Goal: Check status: Check status

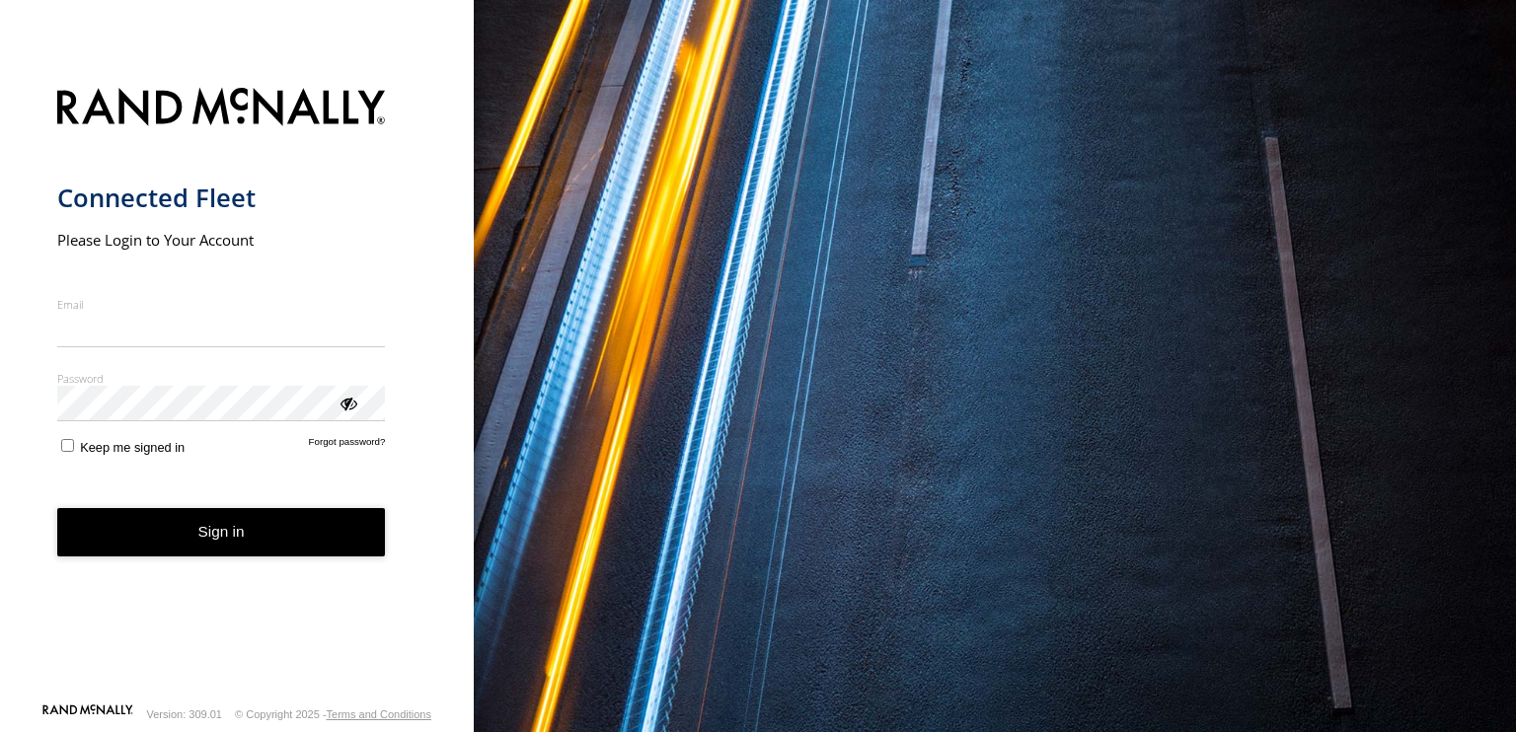
type input "**********"
click at [214, 552] on button "Sign in" at bounding box center [221, 532] width 329 height 48
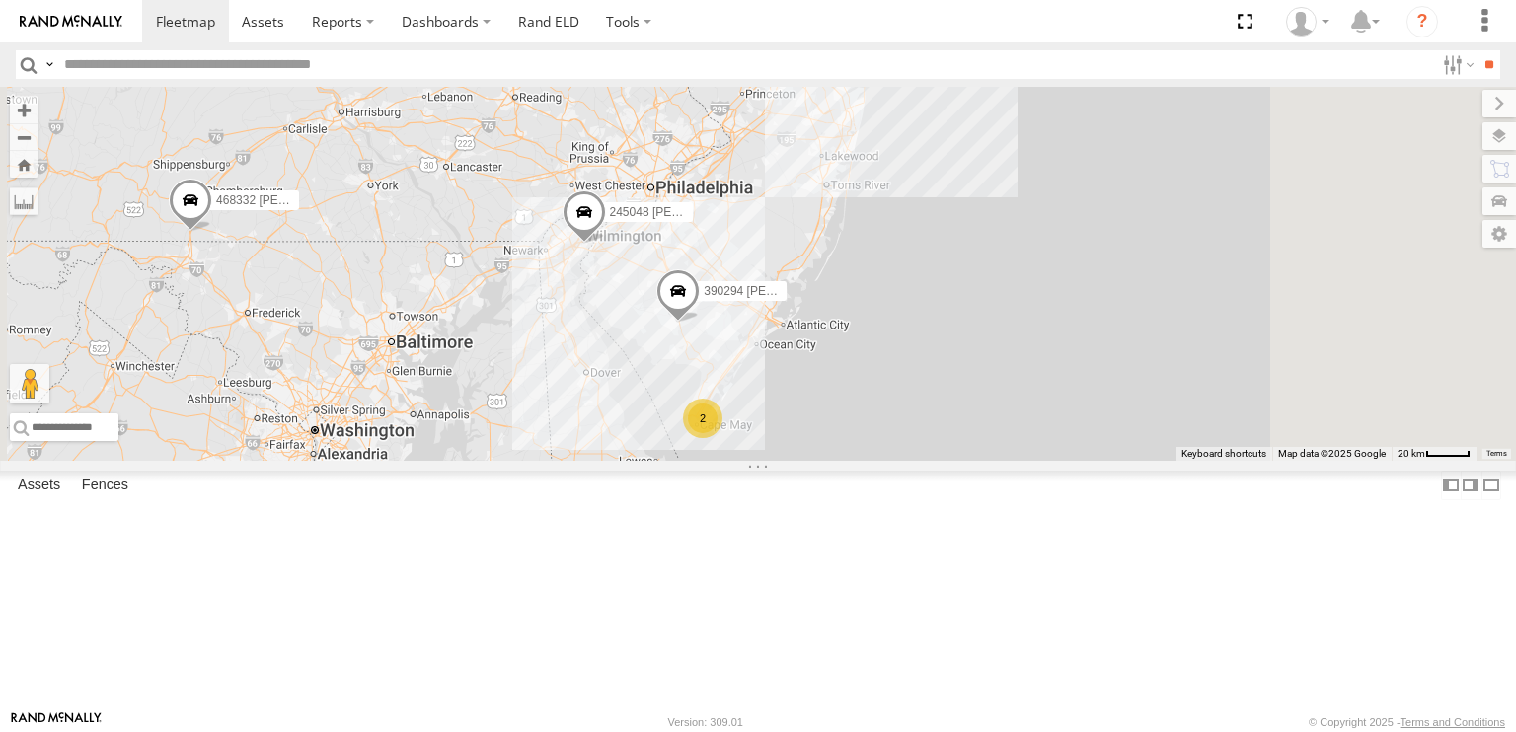
drag, startPoint x: 891, startPoint y: 552, endPoint x: 805, endPoint y: 495, distance: 103.2
click at [805, 461] on div "468332 [PERSON_NAME] 245048 [PERSON_NAME] 390294 [PERSON_NAME] 2" at bounding box center [758, 274] width 1516 height 374
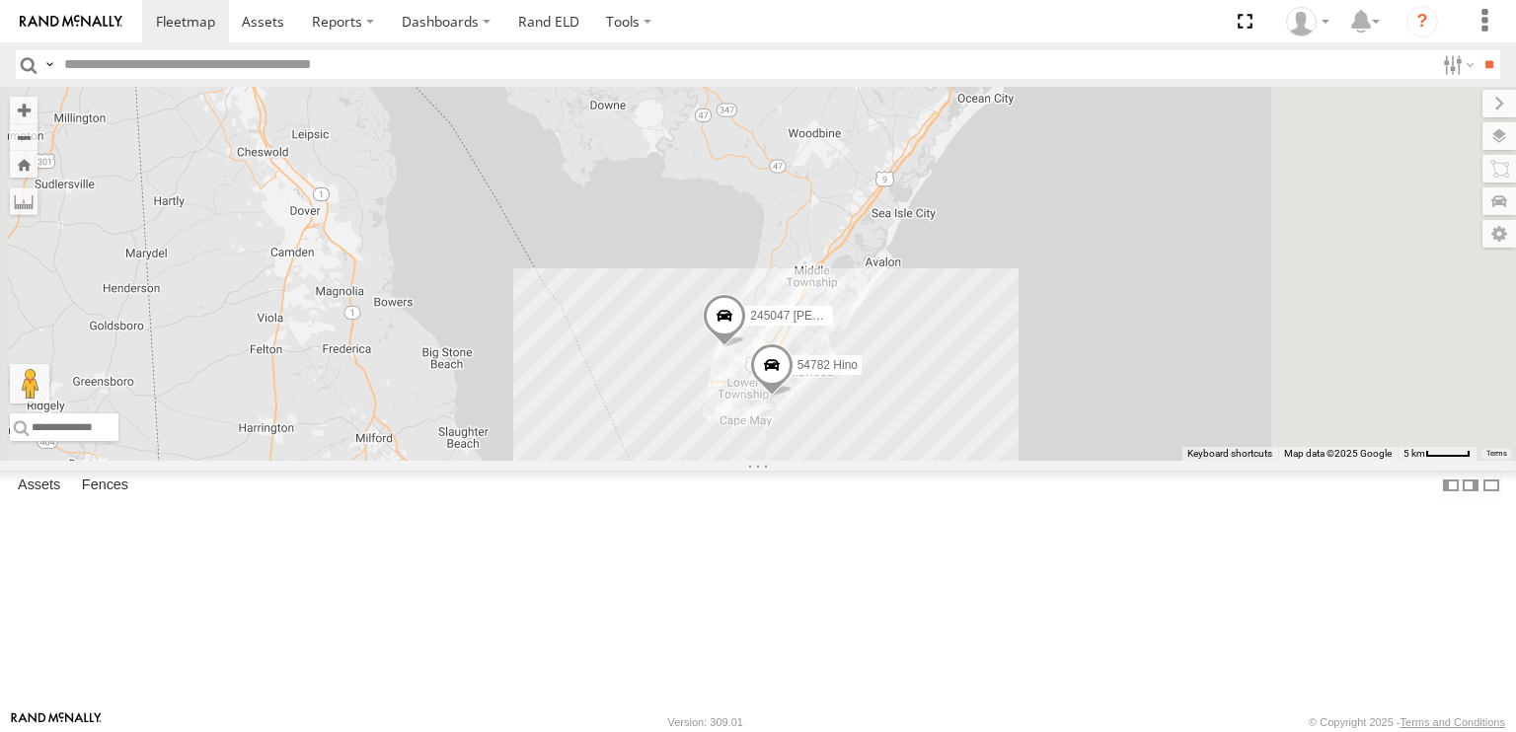
click at [746, 347] on span at bounding box center [724, 320] width 43 height 53
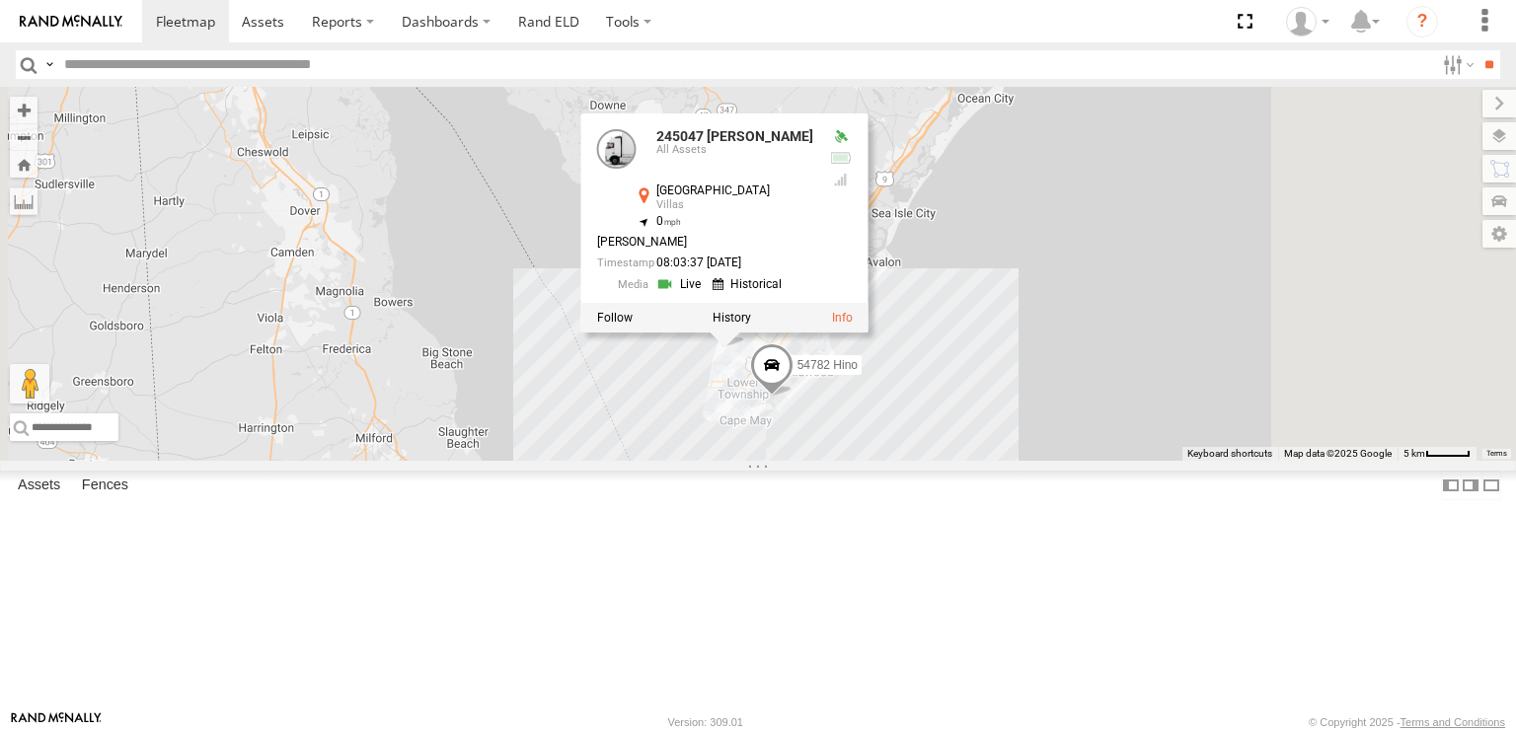
click at [903, 461] on div "468332 [PERSON_NAME] 245048 [PERSON_NAME] 390294 [PERSON_NAME] 54782 Hino 24504…" at bounding box center [758, 274] width 1516 height 374
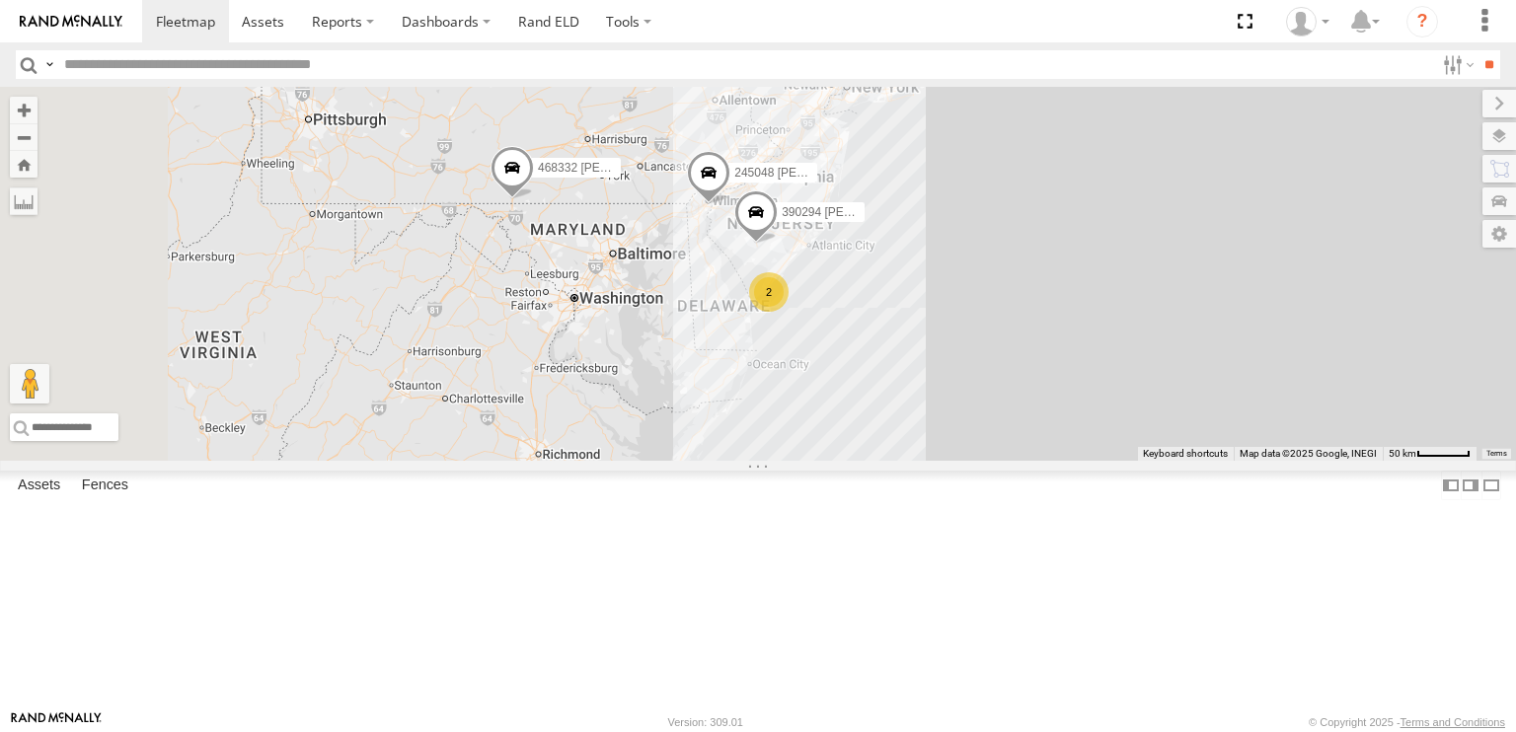
drag, startPoint x: 725, startPoint y: 521, endPoint x: 963, endPoint y: 482, distance: 242.1
click at [963, 461] on div "468332 [PERSON_NAME] 245048 [PERSON_NAME] 390294 [PERSON_NAME] 2 2" at bounding box center [758, 274] width 1516 height 374
